Goal: Find specific page/section: Find specific page/section

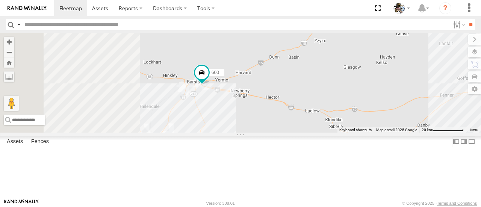
drag, startPoint x: 262, startPoint y: 145, endPoint x: 311, endPoint y: 100, distance: 65.7
click at [311, 100] on div "600" at bounding box center [240, 82] width 481 height 99
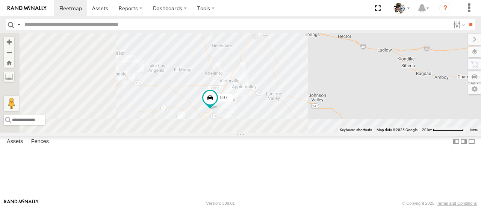
drag, startPoint x: 285, startPoint y: 163, endPoint x: 332, endPoint y: 123, distance: 61.6
click at [362, 99] on div "600 597" at bounding box center [240, 82] width 481 height 99
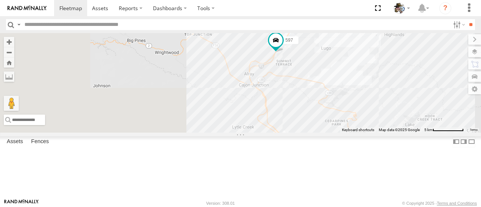
drag, startPoint x: 321, startPoint y: 127, endPoint x: 391, endPoint y: 94, distance: 77.0
click at [393, 84] on div "600 597 530 507 441" at bounding box center [240, 82] width 481 height 99
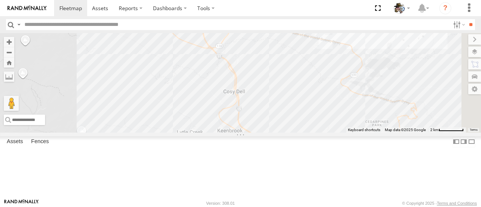
drag, startPoint x: 404, startPoint y: 117, endPoint x: 385, endPoint y: 49, distance: 70.6
click at [385, 49] on div "600 597 530 507 441" at bounding box center [240, 82] width 481 height 99
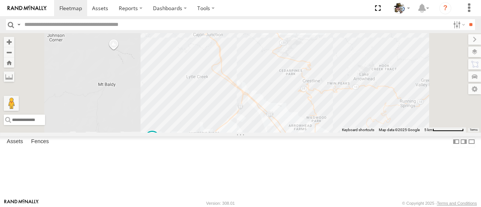
drag, startPoint x: 392, startPoint y: 118, endPoint x: 348, endPoint y: 96, distance: 48.6
click at [348, 96] on div "600 597 530 507 441 457" at bounding box center [240, 82] width 481 height 99
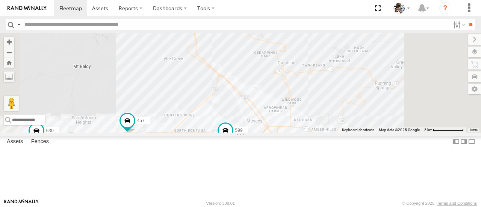
drag, startPoint x: 362, startPoint y: 92, endPoint x: 340, endPoint y: 74, distance: 29.1
click at [340, 74] on div "600 597 530 576 507 441 457 596 483 11 599" at bounding box center [240, 82] width 481 height 99
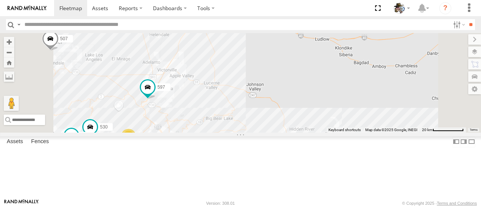
drag, startPoint x: 315, startPoint y: 84, endPoint x: 312, endPoint y: 148, distance: 63.6
click at [312, 132] on div "600 597 530 576 507 441 13 532 2 567" at bounding box center [240, 82] width 481 height 99
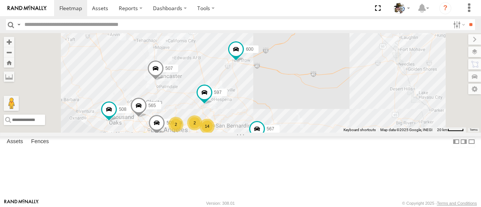
drag, startPoint x: 335, startPoint y: 125, endPoint x: 353, endPoint y: 117, distance: 19.8
click at [353, 117] on div "600 597 509 507 564 567 14 2 2 508 2 2 565" at bounding box center [240, 82] width 481 height 99
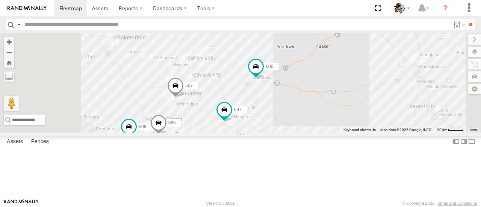
drag, startPoint x: 351, startPoint y: 124, endPoint x: 371, endPoint y: 137, distance: 23.9
click at [371, 132] on div "600 597 509 507 564 567 14 2 2 508 2 2 565 581" at bounding box center [240, 82] width 481 height 99
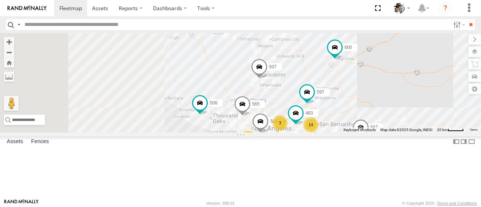
drag, startPoint x: 317, startPoint y: 116, endPoint x: 368, endPoint y: 144, distance: 58.2
click at [381, 100] on div "14 3 509 2 508 568 565 483 597 507 600 567" at bounding box center [240, 82] width 481 height 99
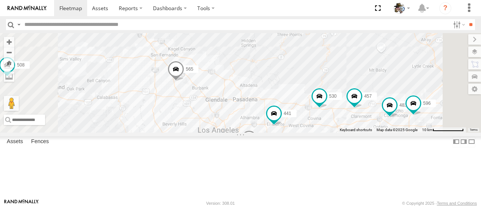
drag, startPoint x: 361, startPoint y: 139, endPoint x: 304, endPoint y: 85, distance: 78.7
click at [304, 86] on div "509 508 565 483 597 507 600 567 564 566 530 457 576 596 441" at bounding box center [240, 82] width 481 height 99
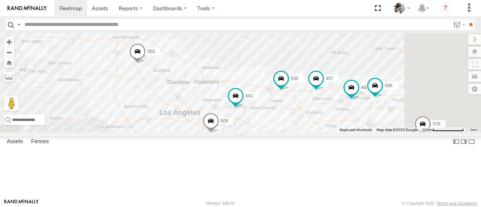
drag, startPoint x: 463, startPoint y: 196, endPoint x: 401, endPoint y: 156, distance: 73.8
click at [401, 132] on div "509 508 565 483 597 507 600 567 564 566 530 457 576 596 441 553 Keyboard shortc…" at bounding box center [240, 82] width 481 height 99
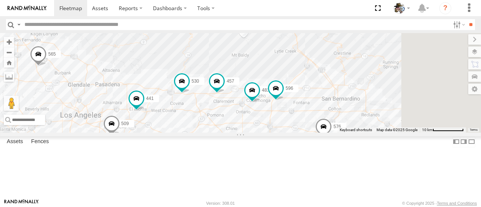
drag, startPoint x: 435, startPoint y: 136, endPoint x: 335, endPoint y: 139, distance: 100.4
click at [335, 132] on div "509 508 565 483 597 507 600 567 564 566 530 457 576 596 441 553" at bounding box center [240, 82] width 481 height 99
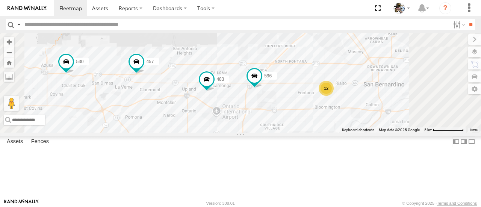
drag, startPoint x: 378, startPoint y: 154, endPoint x: 370, endPoint y: 141, distance: 15.5
click at [370, 132] on div "509 508 565 483 597 507 600 567 564 566 530 457 576 596 441 553 12" at bounding box center [240, 82] width 481 height 99
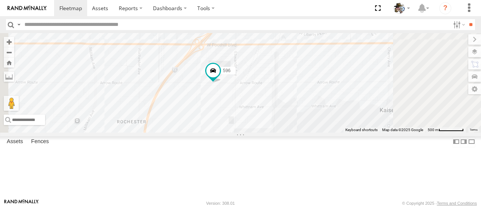
drag, startPoint x: 335, startPoint y: 104, endPoint x: 332, endPoint y: 134, distance: 29.8
click at [332, 132] on div "509 508 565 483 597 507 600 567 564 566 530 457 576 596 441 553" at bounding box center [240, 82] width 481 height 99
